Goal: Task Accomplishment & Management: Use online tool/utility

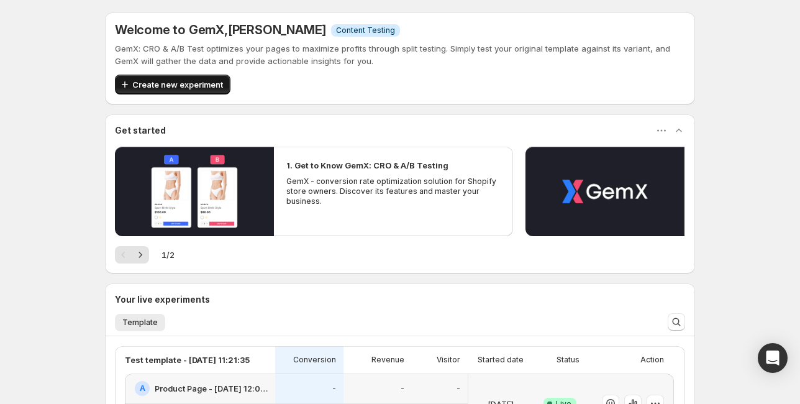
click at [190, 86] on span "Create new experiment" at bounding box center [177, 84] width 91 height 12
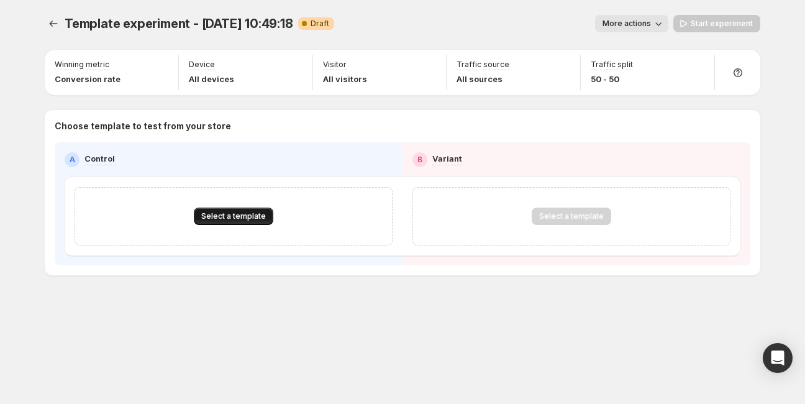
click at [243, 209] on button "Select a template" at bounding box center [234, 216] width 80 height 17
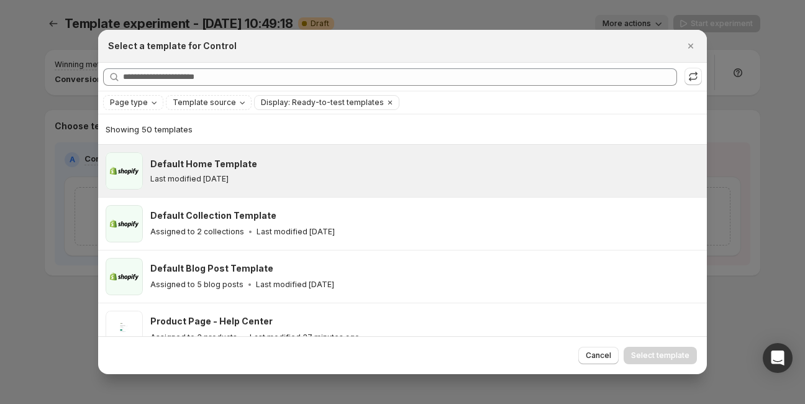
click at [252, 176] on div "Last modified [DATE]" at bounding box center [422, 179] width 545 height 10
click at [681, 358] on span "Select template" at bounding box center [660, 355] width 58 height 10
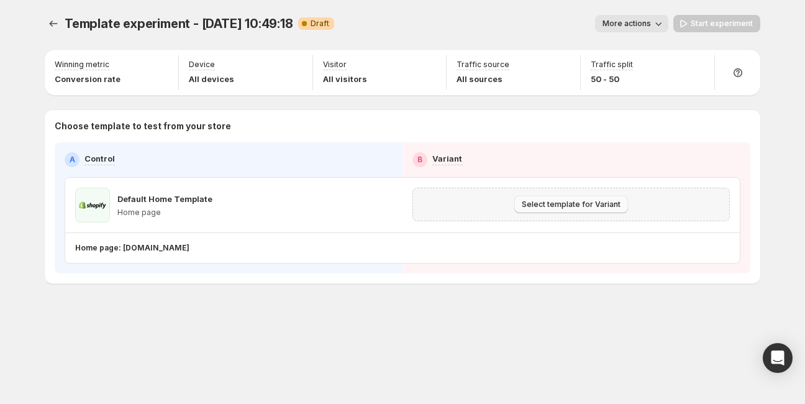
click at [574, 203] on span "Select template for Variant" at bounding box center [571, 204] width 99 height 10
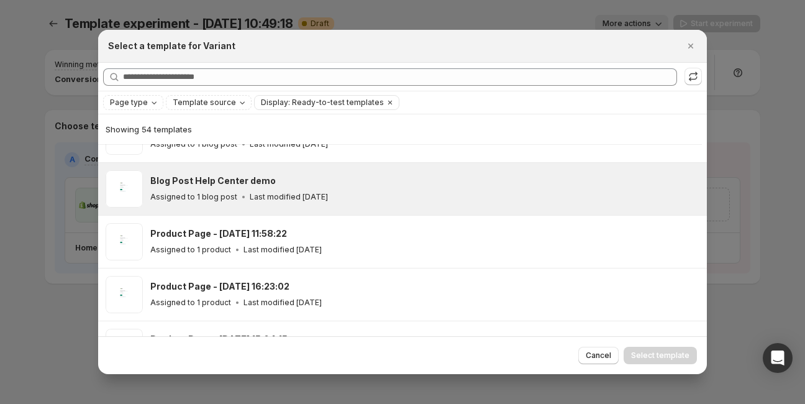
scroll to position [179, 0]
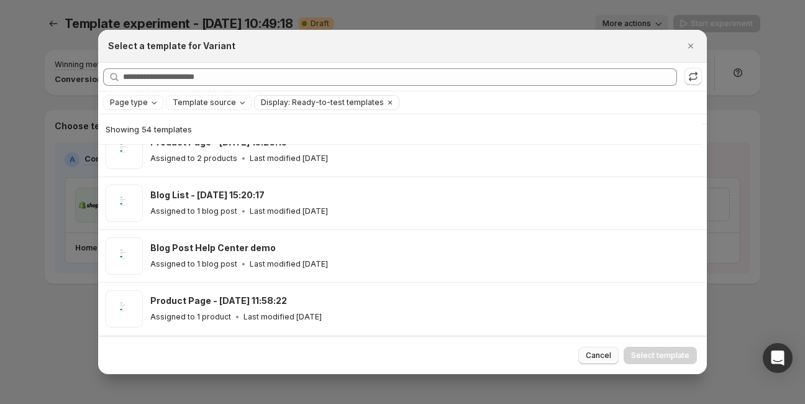
click at [596, 354] on span "Cancel" at bounding box center [598, 355] width 25 height 10
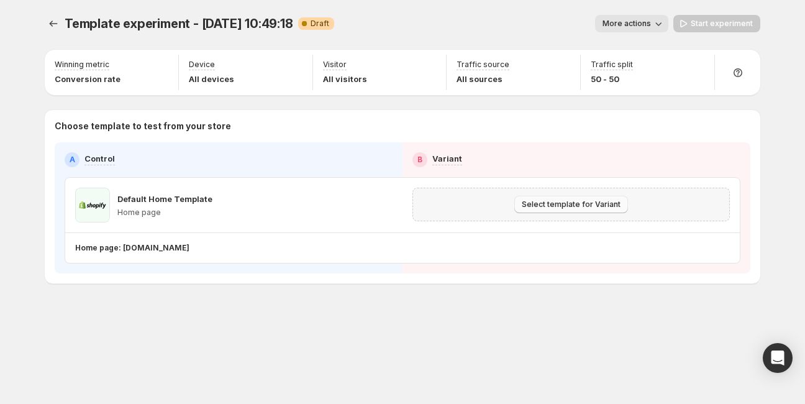
click at [560, 204] on span "Select template for Variant" at bounding box center [571, 204] width 99 height 10
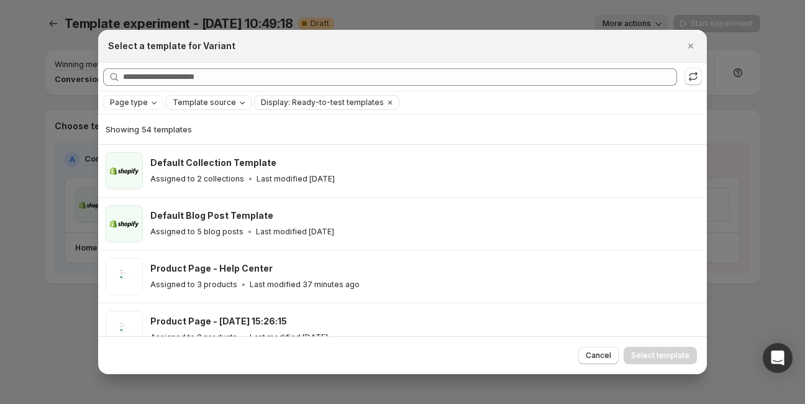
click at [199, 103] on span "Template source" at bounding box center [204, 103] width 63 height 10
click at [434, 101] on div "Page type Template source Display: Ready-to-test templates Clear all" at bounding box center [402, 102] width 599 height 15
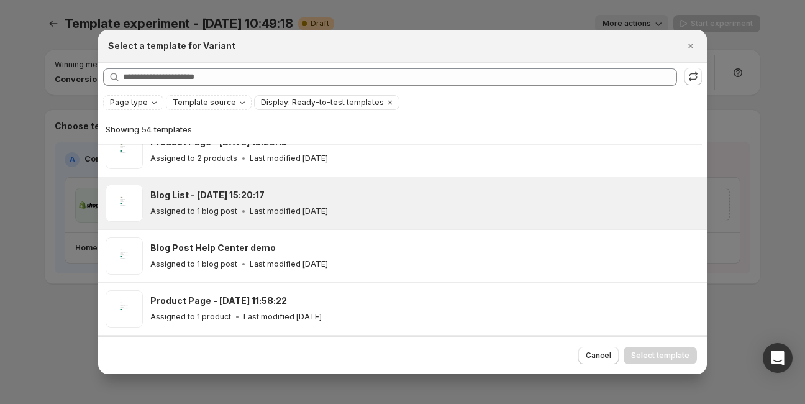
scroll to position [229, 0]
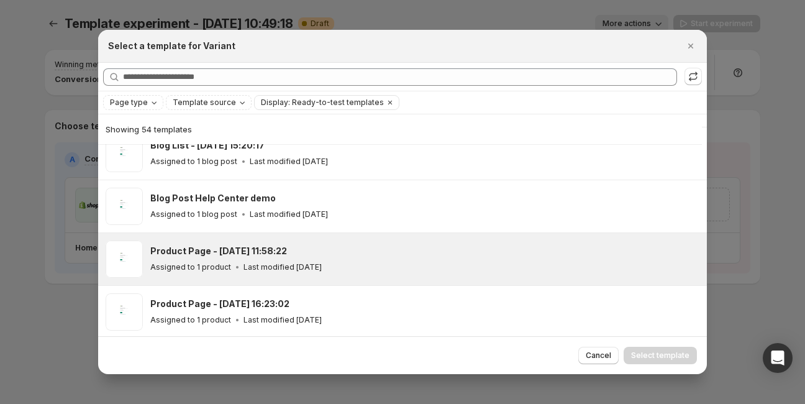
click at [212, 251] on h3 "Product Page - Sep 9, 11:58:22" at bounding box center [218, 251] width 137 height 12
click at [659, 352] on span "Select template" at bounding box center [660, 355] width 58 height 10
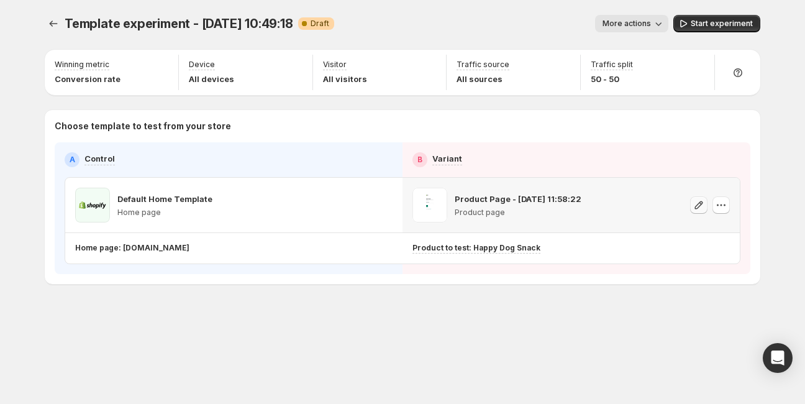
click at [700, 205] on icon "button" at bounding box center [699, 205] width 8 height 8
click at [714, 203] on button "button" at bounding box center [721, 204] width 17 height 17
click at [385, 202] on icon "button" at bounding box center [384, 205] width 12 height 12
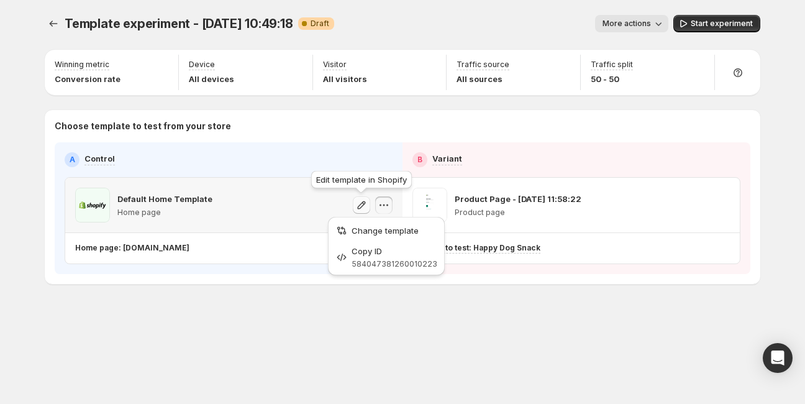
click at [363, 209] on icon "button" at bounding box center [361, 205] width 12 height 12
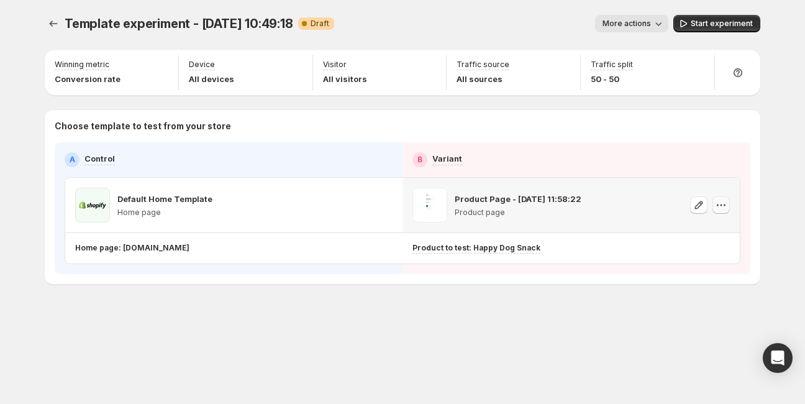
click at [726, 206] on icon "button" at bounding box center [721, 205] width 12 height 12
click at [589, 312] on div "Template experiment - Sep 12, 10:49:18. This page is ready Template experiment …" at bounding box center [403, 175] width 746 height 351
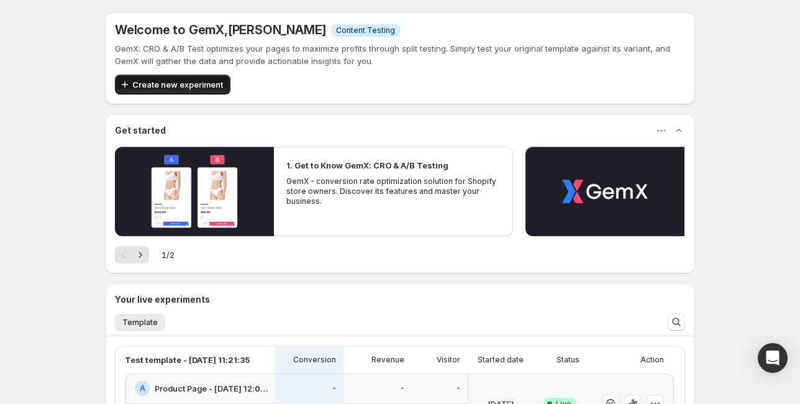
click at [179, 82] on span "Create new experiment" at bounding box center [177, 84] width 91 height 12
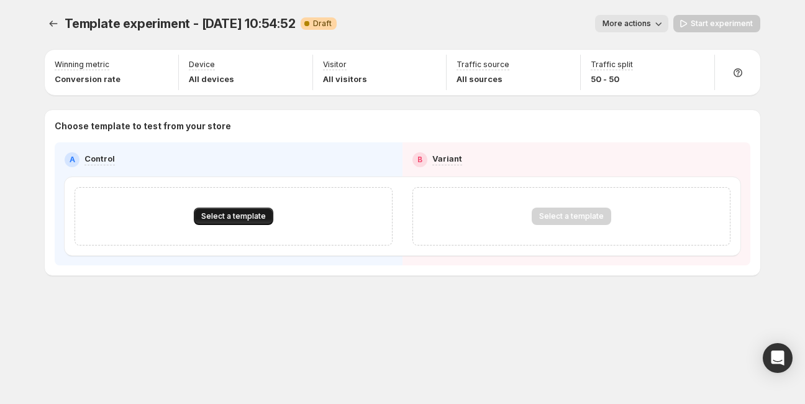
click at [216, 217] on span "Select a template" at bounding box center [233, 216] width 65 height 10
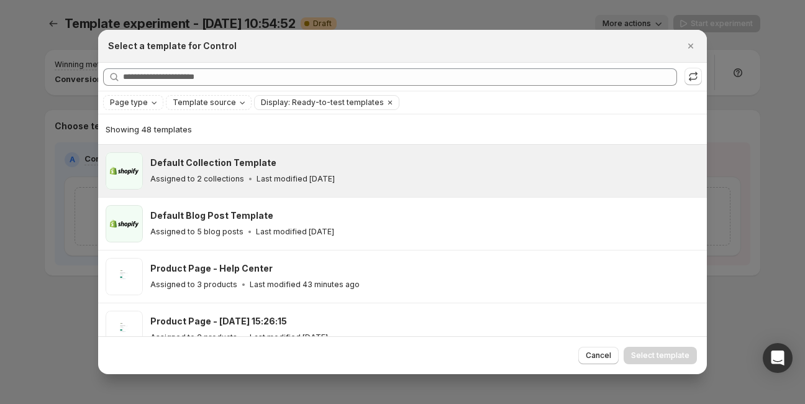
click at [226, 168] on h3 "Default Collection Template" at bounding box center [213, 163] width 126 height 12
click at [666, 355] on span "Select template" at bounding box center [660, 355] width 58 height 10
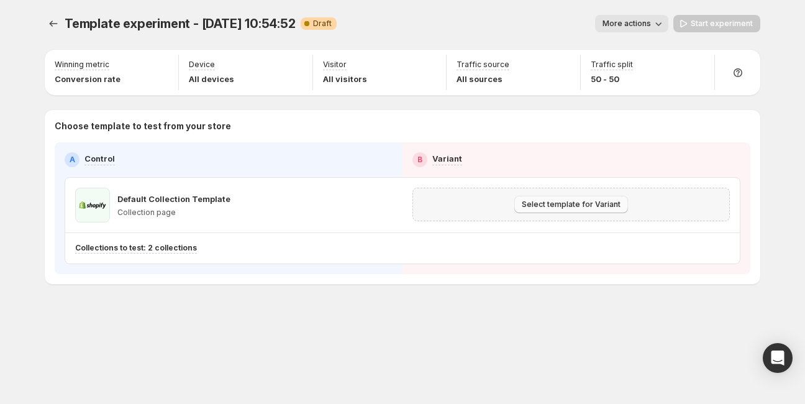
click at [579, 204] on span "Select template for Variant" at bounding box center [571, 204] width 99 height 10
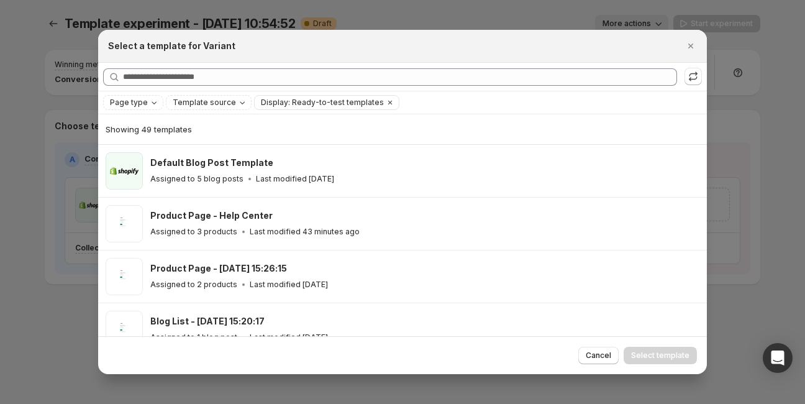
click at [695, 45] on icon "Close" at bounding box center [691, 46] width 12 height 12
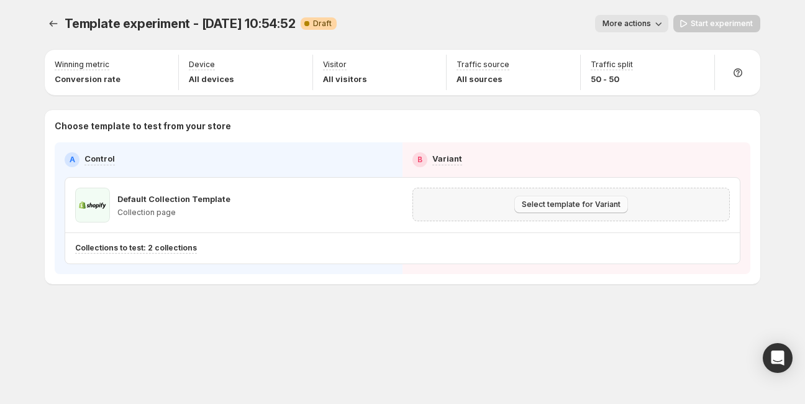
drag, startPoint x: 580, startPoint y: 204, endPoint x: 552, endPoint y: 207, distance: 28.1
click at [552, 207] on span "Select template for Variant" at bounding box center [571, 204] width 99 height 10
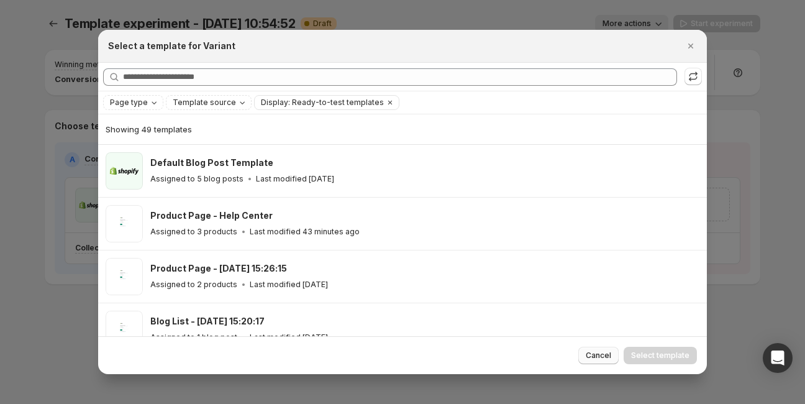
click at [596, 354] on span "Cancel" at bounding box center [598, 355] width 25 height 10
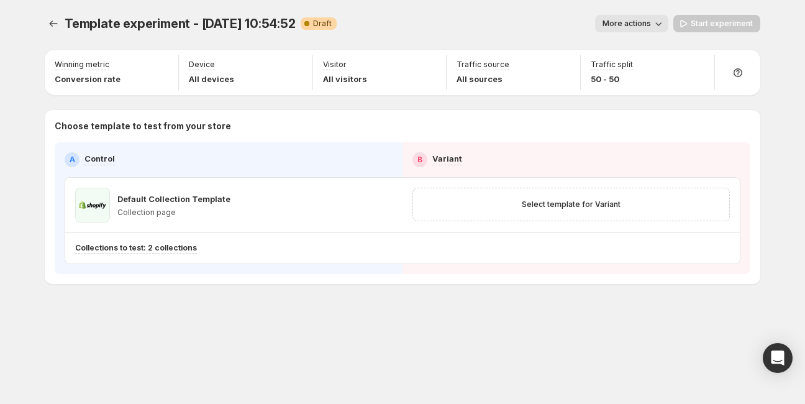
drag, startPoint x: 550, startPoint y: 204, endPoint x: 728, endPoint y: 331, distance: 218.1
click at [728, 331] on div "Template experiment - [DATE] 10:54:52. This page is ready Template experiment -…" at bounding box center [403, 175] width 746 height 351
click at [588, 206] on span "Select template for Variant" at bounding box center [571, 204] width 99 height 10
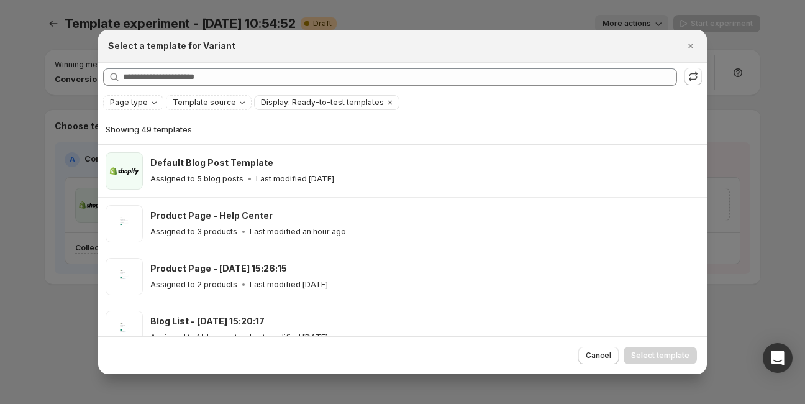
click at [21, 104] on div at bounding box center [402, 202] width 805 height 404
